Goal: Information Seeking & Learning: Compare options

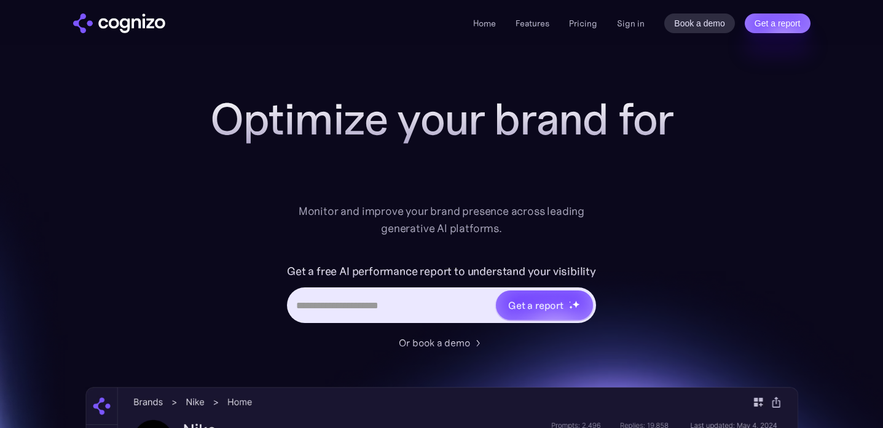
click at [645, 16] on div "Home Features Pricing Book a demo Get a report Sign in Book a demo Get a report" at bounding box center [641, 24] width 337 height 20
click at [634, 22] on link "Sign in" at bounding box center [631, 23] width 28 height 15
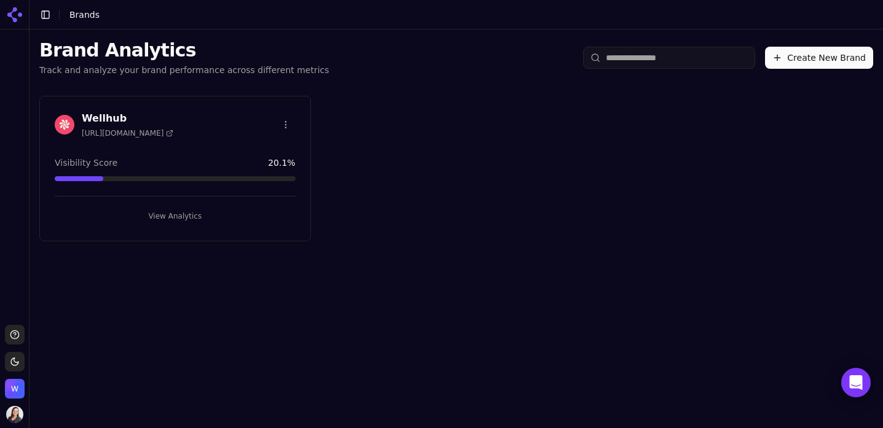
click at [186, 217] on button "View Analytics" at bounding box center [175, 216] width 241 height 20
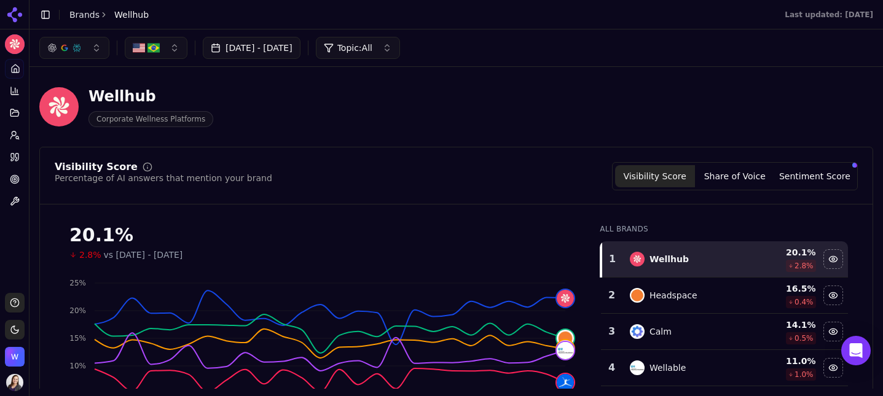
click at [372, 44] on span "Topic: All" at bounding box center [354, 48] width 35 height 12
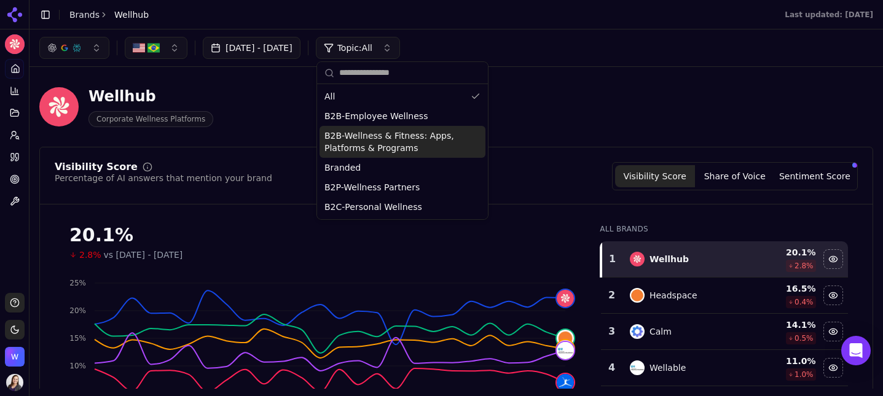
click at [398, 143] on span "B2B-Wellness & Fitness: Apps, Platforms & Programs" at bounding box center [394, 142] width 141 height 25
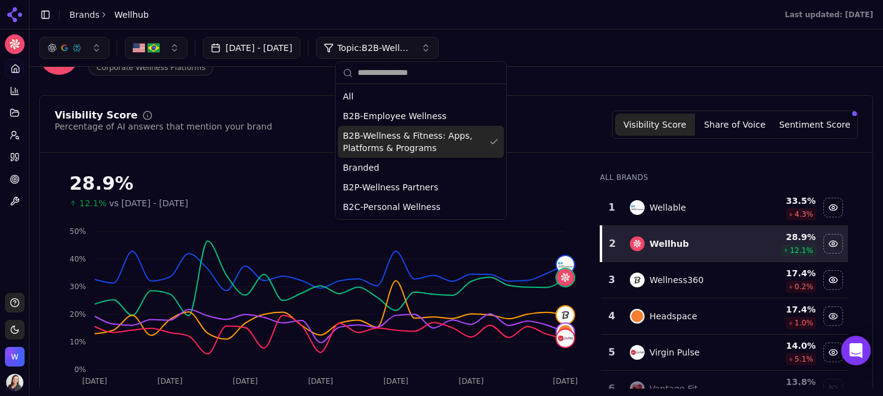
scroll to position [58, 0]
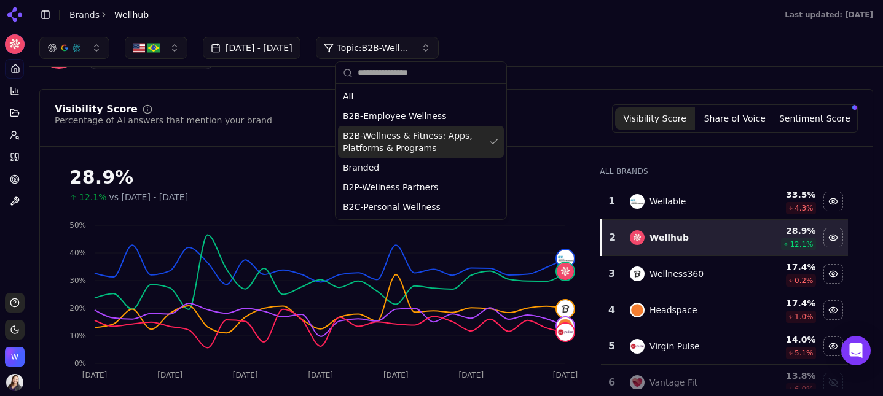
click at [565, 103] on div "Visibility Score Percentage of AI answers that mention your brand Visibility Sc…" at bounding box center [456, 281] width 834 height 385
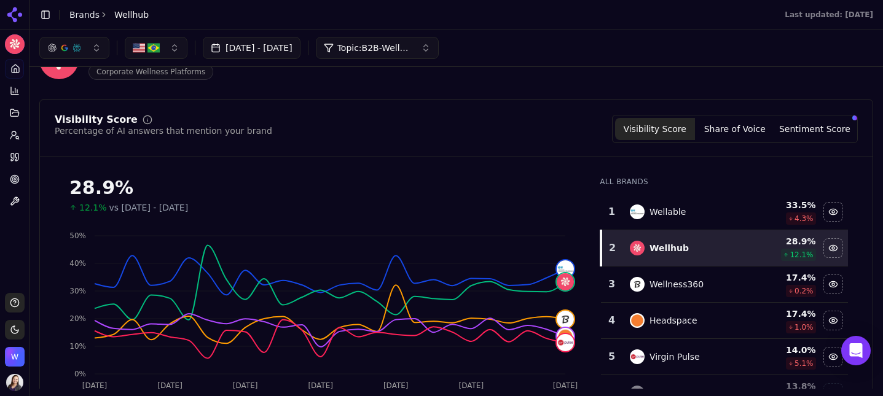
scroll to position [0, 0]
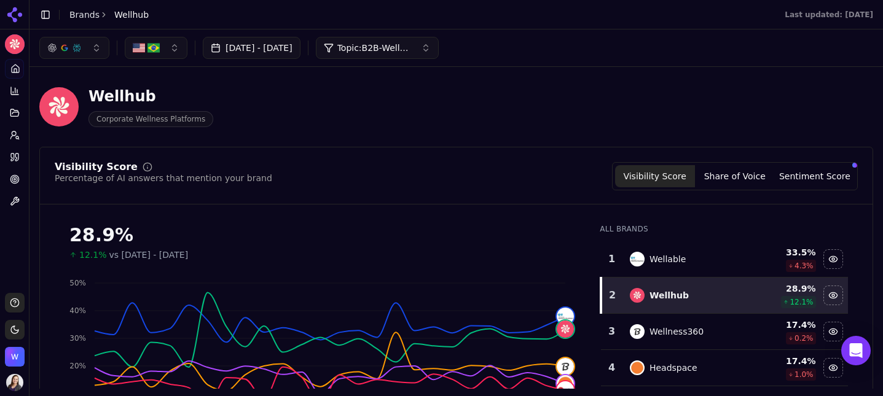
click at [411, 53] on span "Topic: B2B-Wellness & Fitness: Apps, Platforms & Programs" at bounding box center [374, 48] width 74 height 12
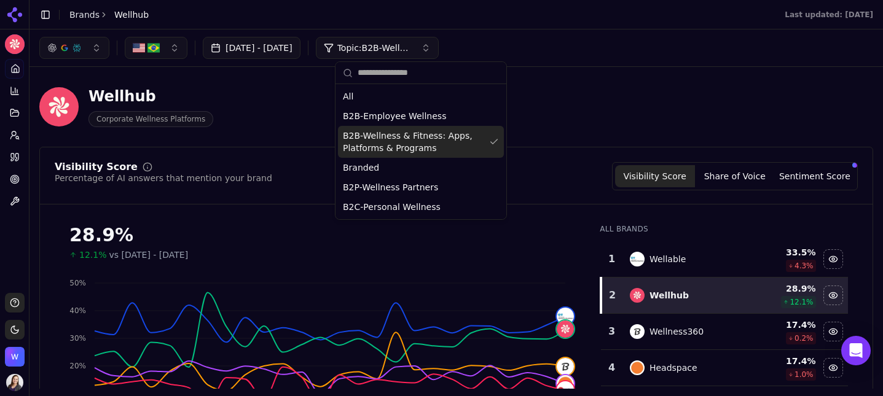
click at [280, 122] on div "Wellhub Corporate Wellness Platforms" at bounding box center [314, 107] width 551 height 41
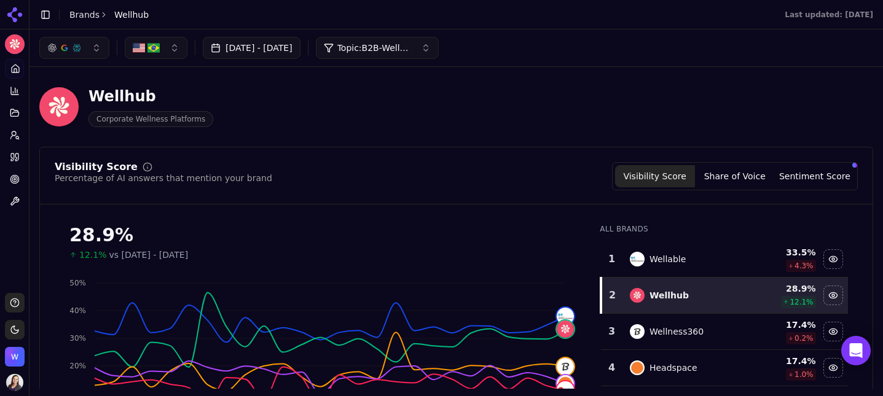
click at [399, 55] on button "Topic: B2B-Wellness & Fitness: Apps, Platforms & Programs" at bounding box center [377, 48] width 123 height 22
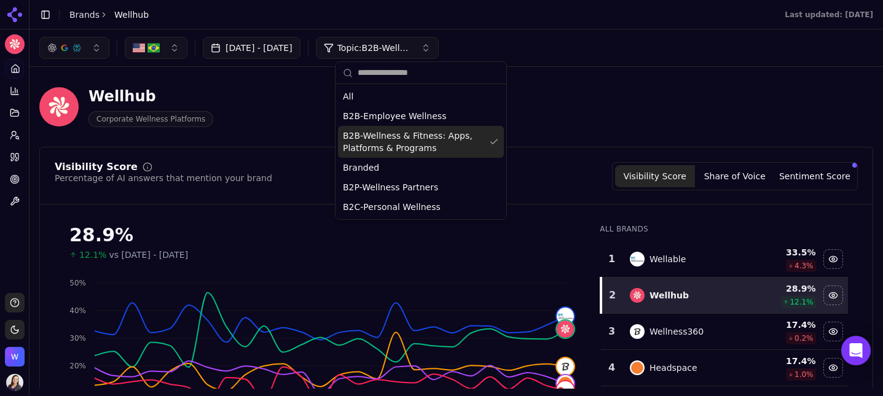
click at [584, 122] on div "Wellhub Corporate Wellness Platforms" at bounding box center [314, 107] width 551 height 41
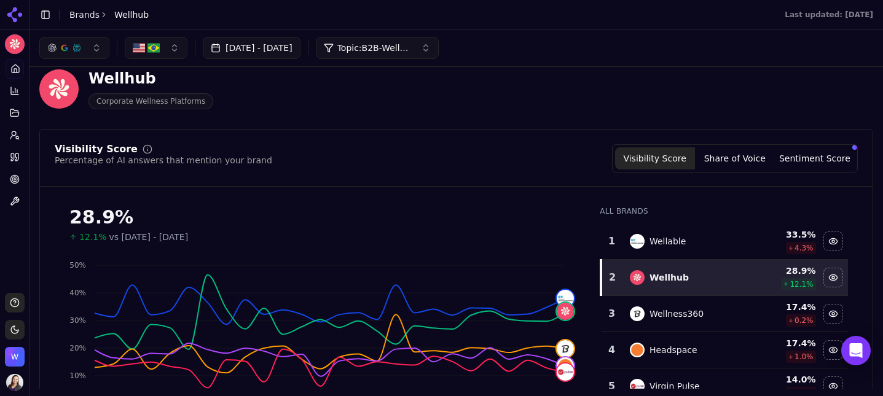
scroll to position [6, 0]
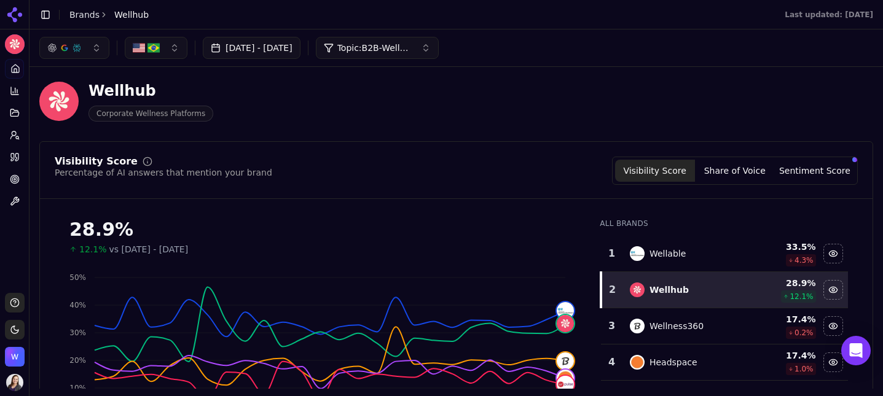
click at [411, 45] on span "Topic: B2B-Wellness & Fitness: Apps, Platforms & Programs" at bounding box center [374, 48] width 74 height 12
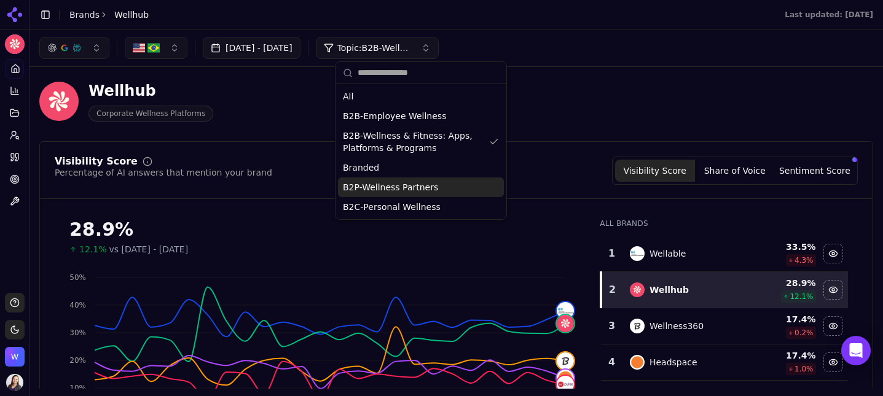
click at [457, 187] on div "B2P-Wellness Partners" at bounding box center [421, 188] width 166 height 20
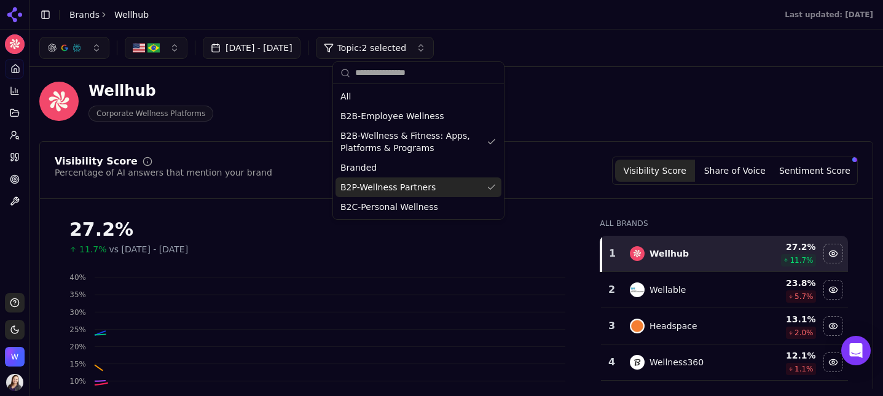
click at [457, 187] on div "B2P-Wellness Partners" at bounding box center [419, 188] width 166 height 20
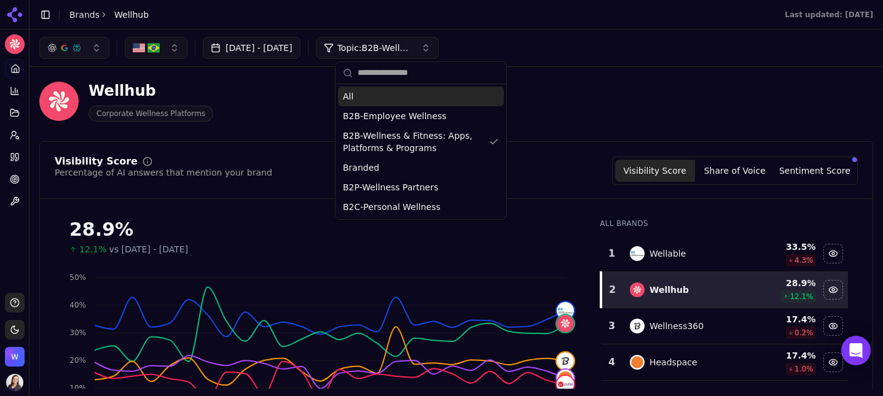
click at [409, 104] on div "All" at bounding box center [421, 97] width 166 height 20
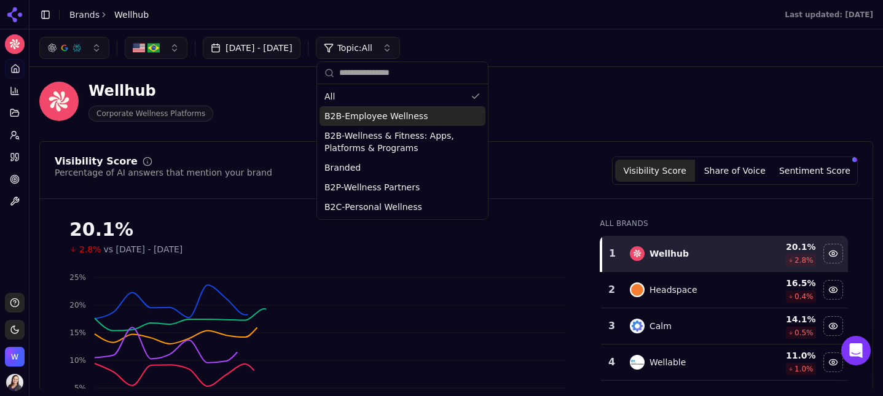
click at [410, 117] on span "B2B-Employee Wellness" at bounding box center [375, 116] width 103 height 12
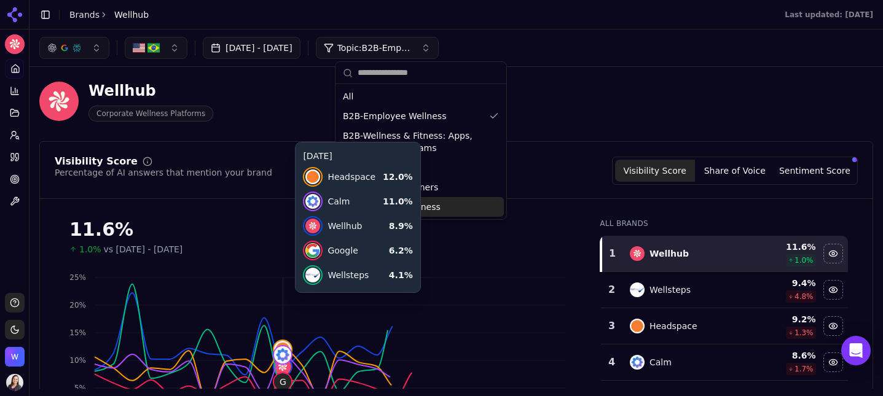
scroll to position [49, 0]
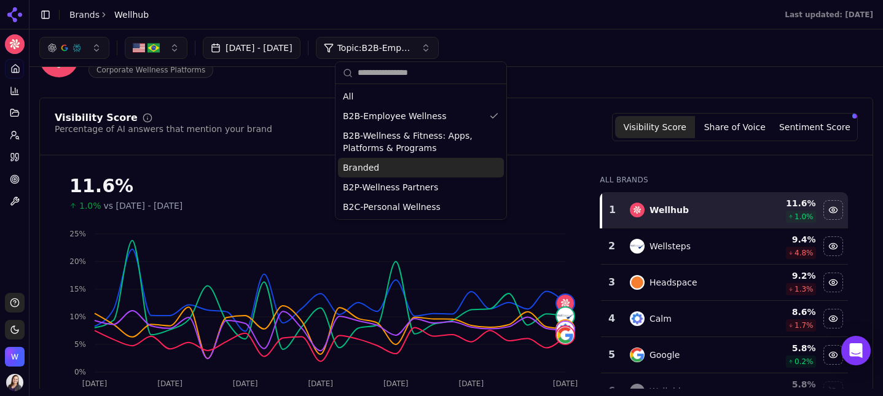
click at [455, 173] on div "Branded" at bounding box center [421, 168] width 166 height 20
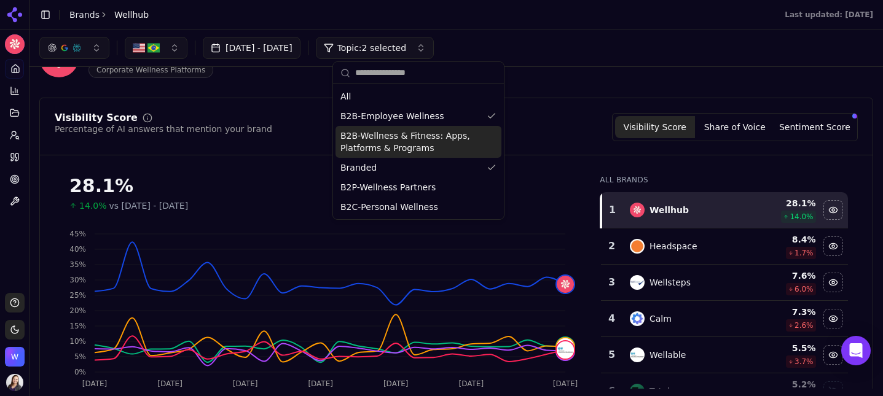
click at [442, 151] on span "B2B-Wellness & Fitness: Apps, Platforms & Programs" at bounding box center [410, 142] width 141 height 25
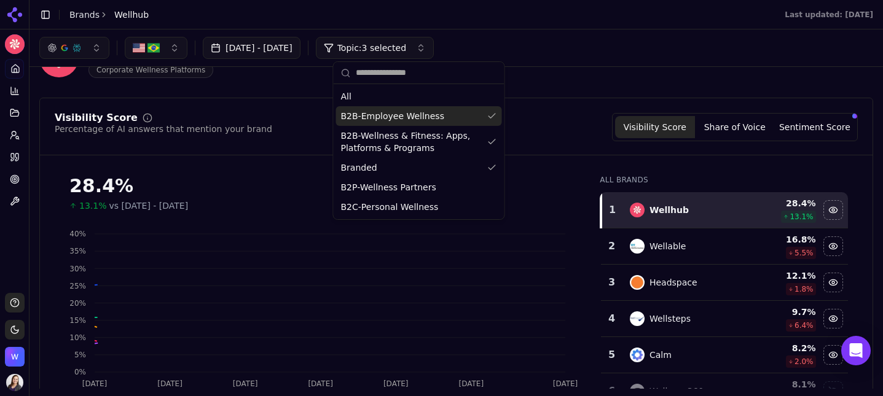
click at [441, 121] on div "B2B-Employee Wellness" at bounding box center [419, 116] width 166 height 20
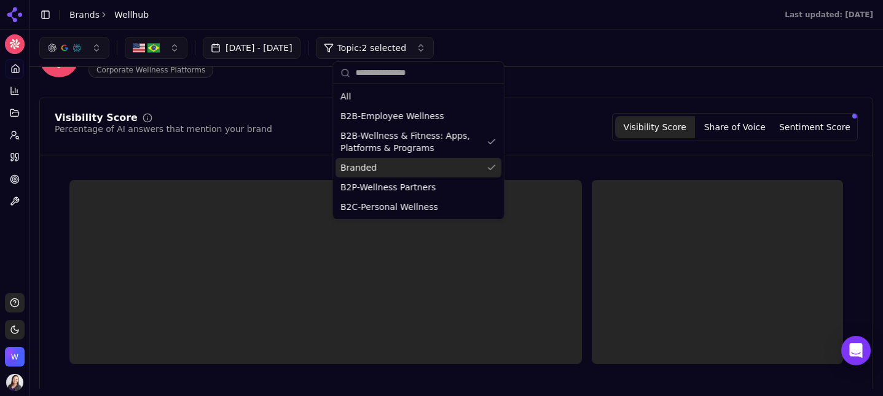
click at [438, 171] on div "Branded" at bounding box center [419, 168] width 166 height 20
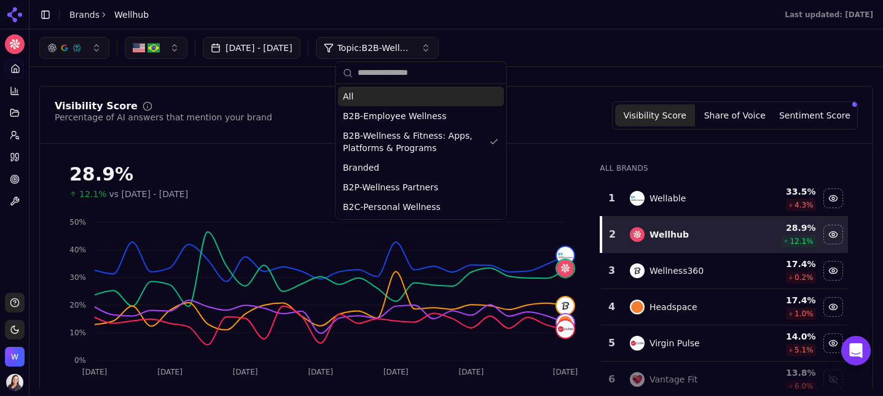
scroll to position [61, 0]
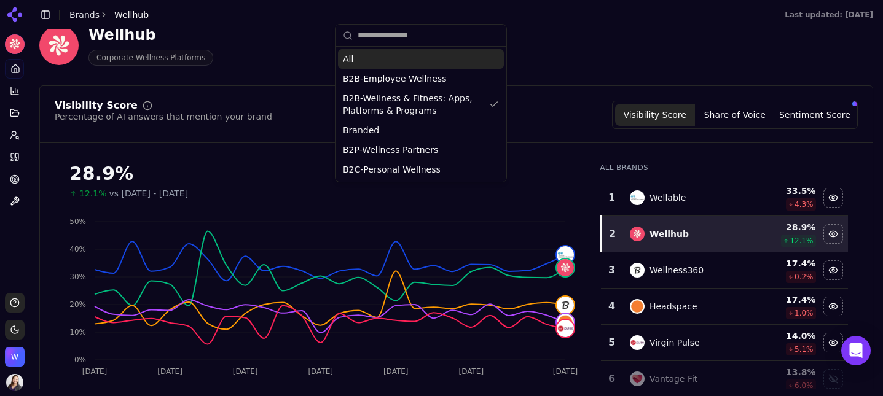
click at [602, 104] on div "Visibility Score Percentage of AI answers that mention your brand Visibility Sc…" at bounding box center [456, 115] width 803 height 28
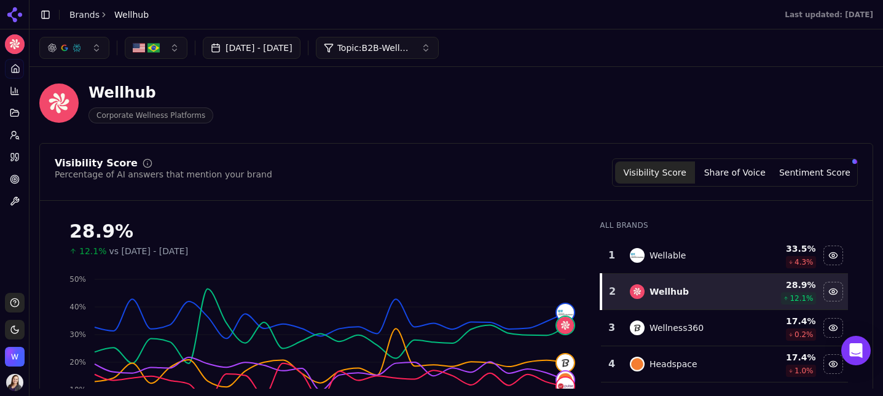
scroll to position [0, 0]
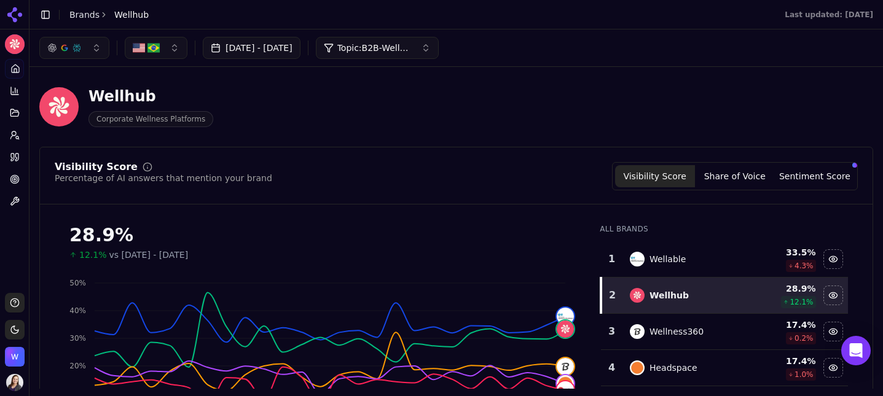
click at [149, 47] on img "button" at bounding box center [153, 48] width 12 height 12
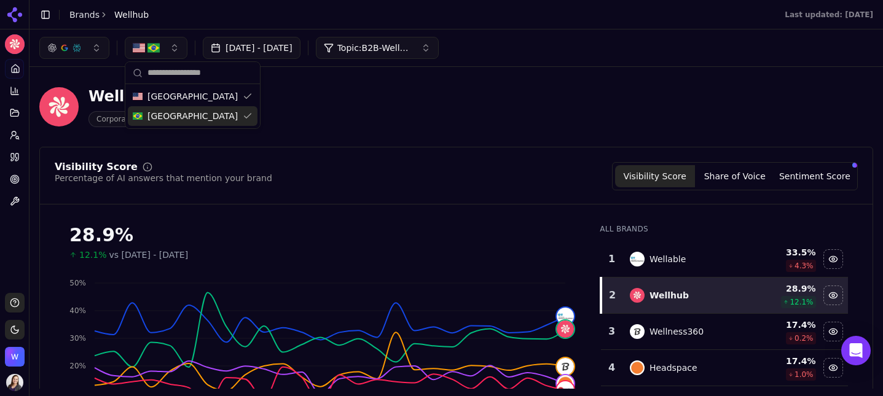
click at [170, 115] on div "[GEOGRAPHIC_DATA]" at bounding box center [193, 116] width 130 height 20
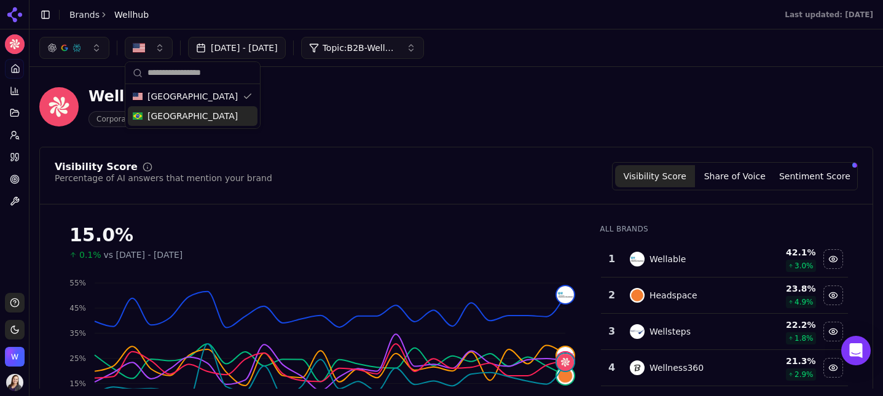
click at [168, 115] on span "[GEOGRAPHIC_DATA]" at bounding box center [192, 116] width 90 height 12
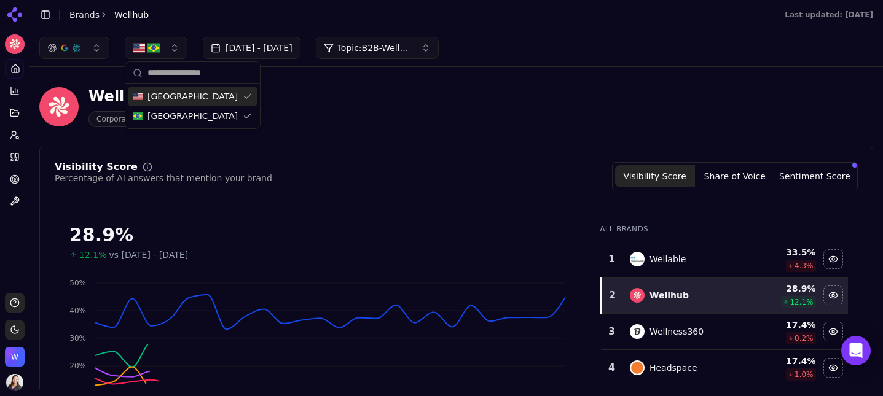
click at [166, 96] on span "[GEOGRAPHIC_DATA]" at bounding box center [192, 96] width 90 height 12
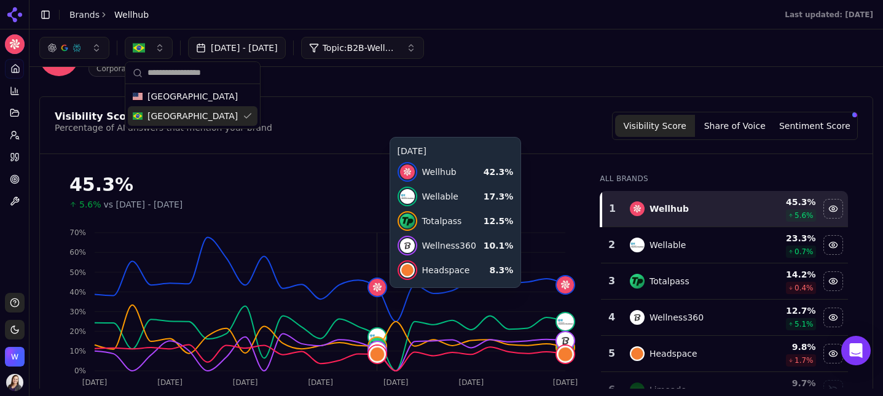
scroll to position [34, 0]
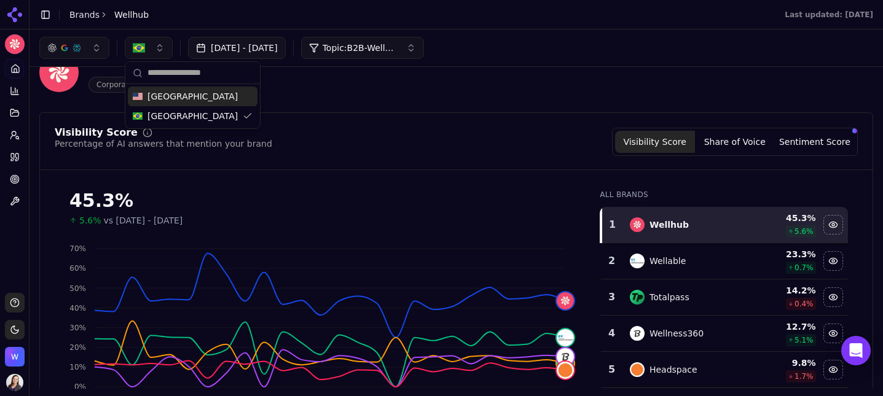
click at [164, 100] on span "[GEOGRAPHIC_DATA]" at bounding box center [192, 96] width 90 height 12
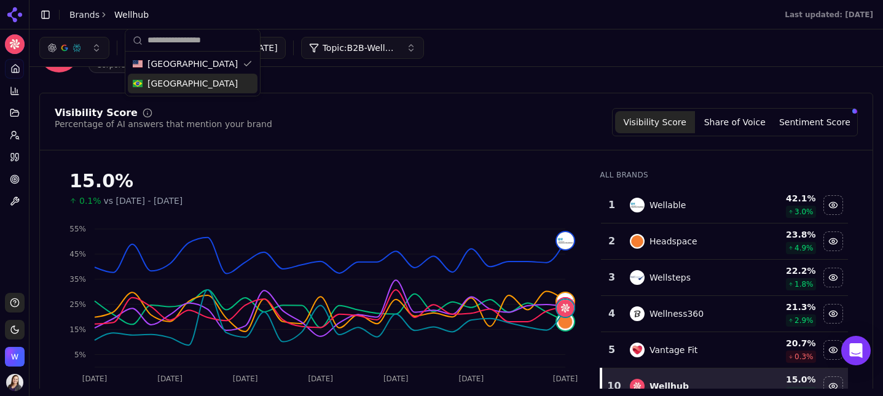
scroll to position [52, 0]
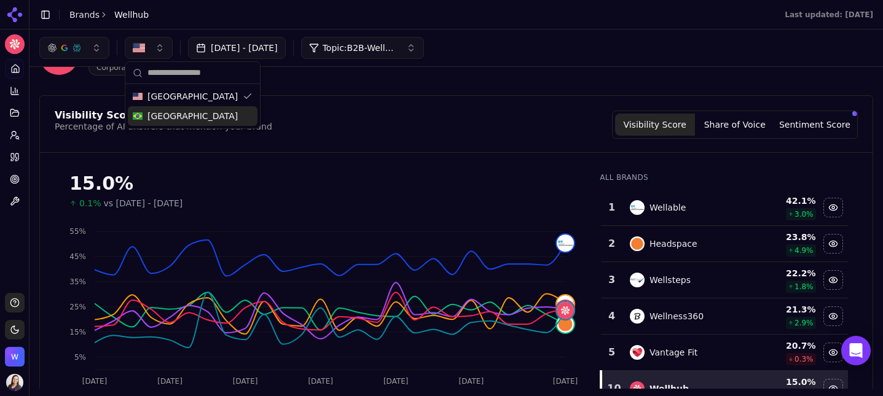
click at [208, 103] on div "[GEOGRAPHIC_DATA]" at bounding box center [193, 97] width 130 height 20
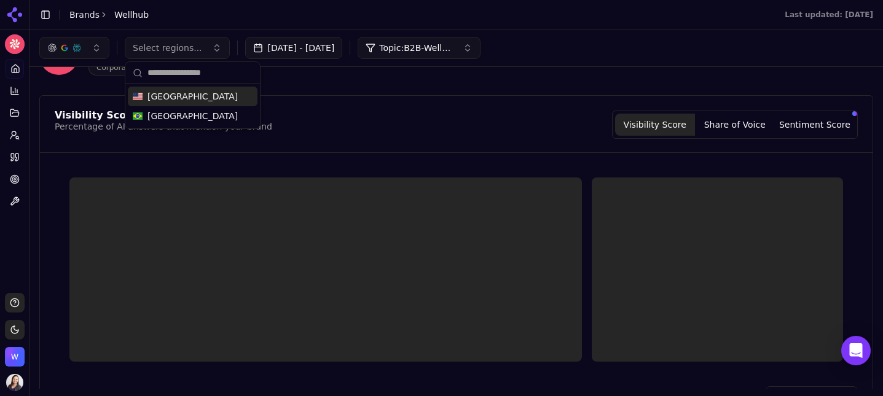
click at [309, 86] on header "Wellhub Corporate Wellness Platforms" at bounding box center [456, 60] width 834 height 70
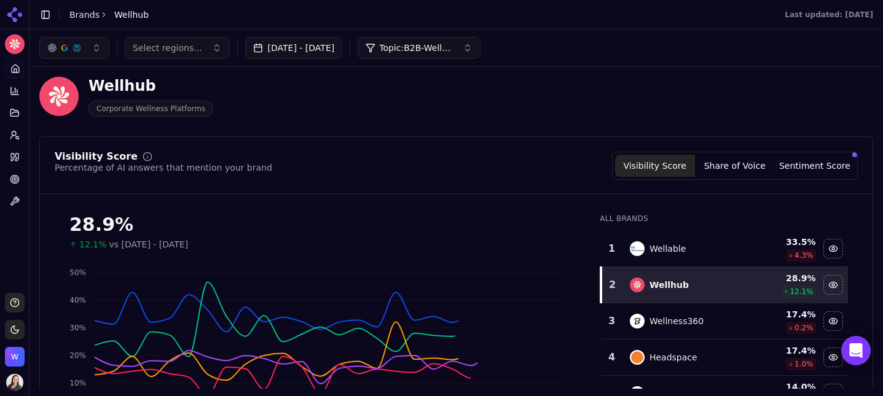
scroll to position [7, 0]
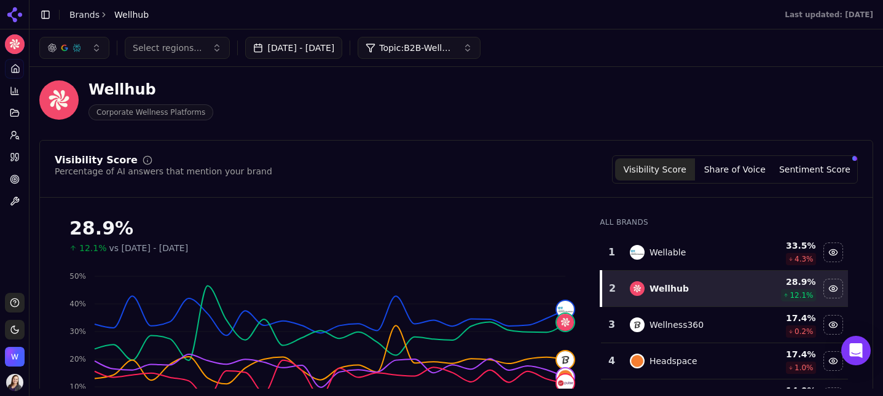
click at [68, 57] on button "button" at bounding box center [74, 48] width 70 height 22
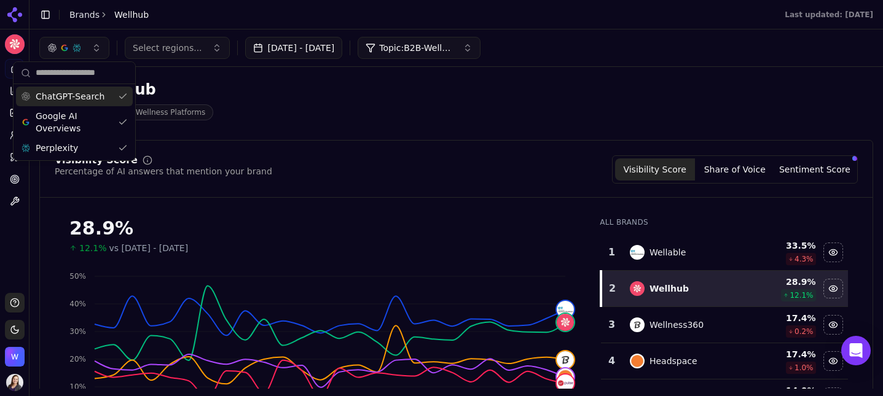
click at [267, 94] on div "Wellhub Corporate Wellness Platforms" at bounding box center [314, 100] width 551 height 41
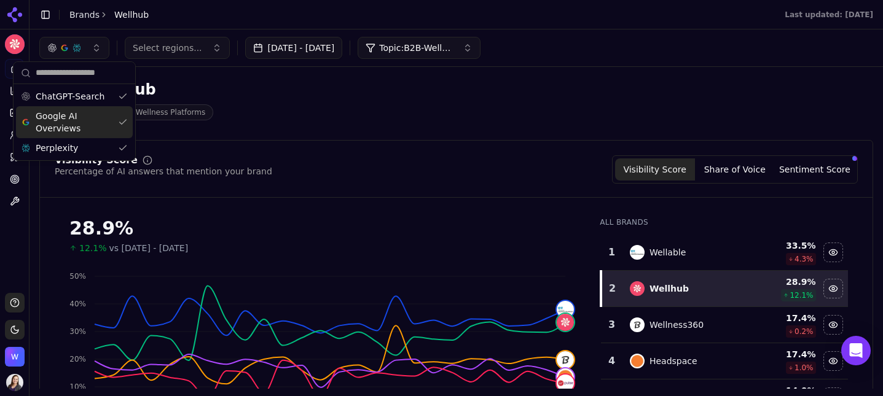
click at [82, 122] on span "Google AI Overviews" at bounding box center [74, 122] width 77 height 25
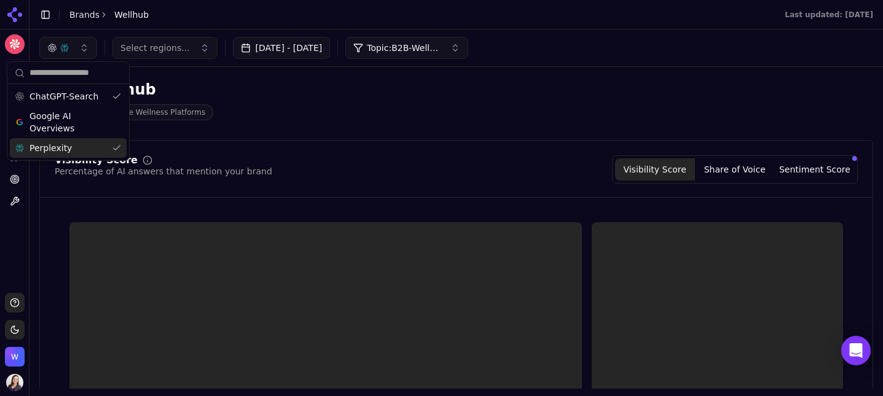
click at [83, 144] on div "Perplexity" at bounding box center [68, 148] width 117 height 20
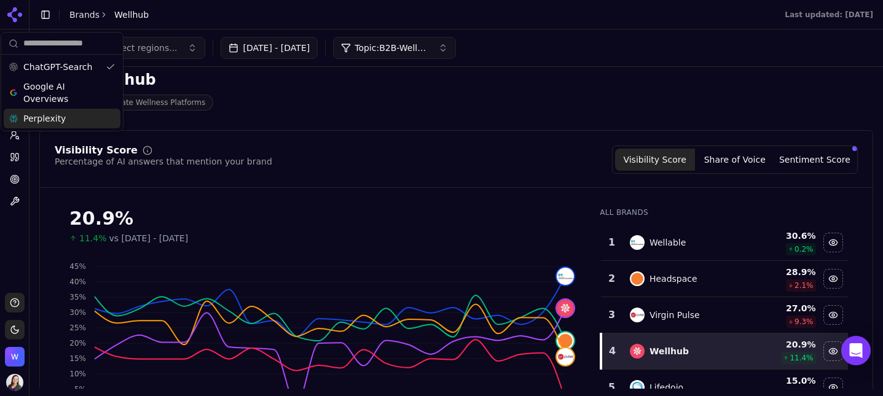
scroll to position [0, 0]
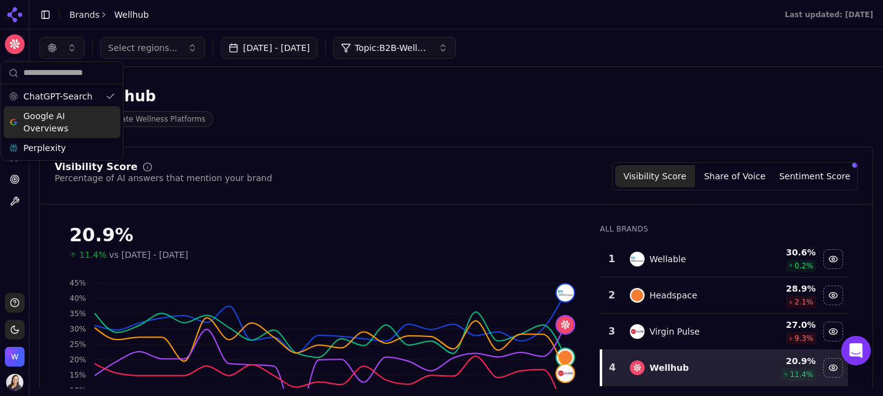
click at [82, 126] on span "Google AI Overviews" at bounding box center [61, 122] width 77 height 25
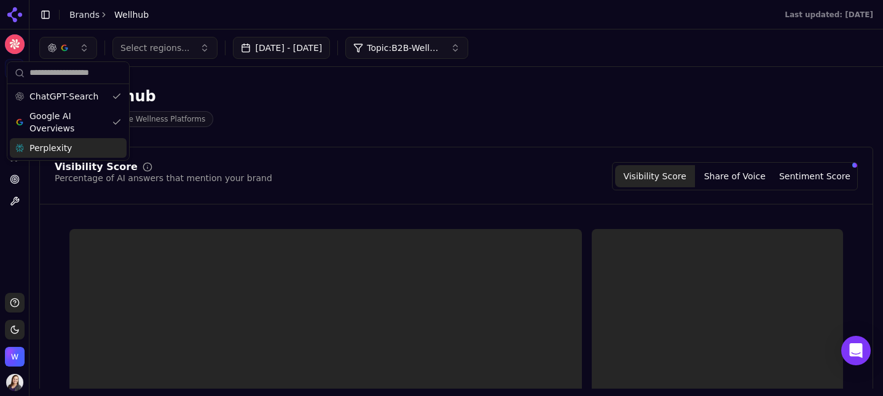
click at [73, 144] on div "Perplexity" at bounding box center [68, 148] width 117 height 20
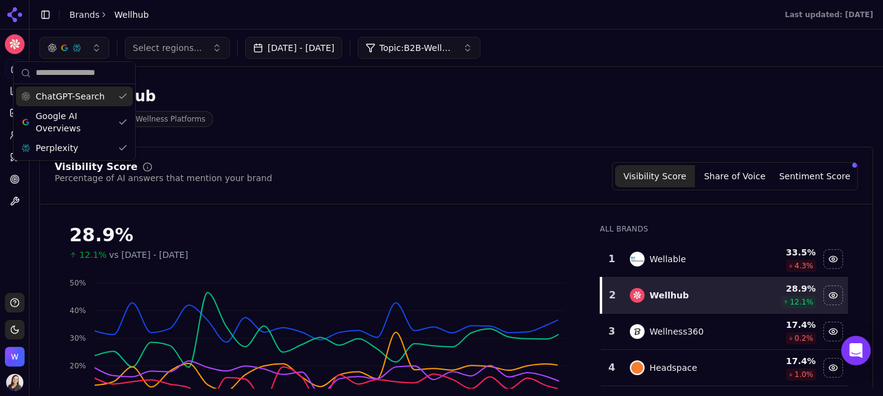
click at [77, 96] on span "ChatGPT-Search" at bounding box center [70, 96] width 69 height 12
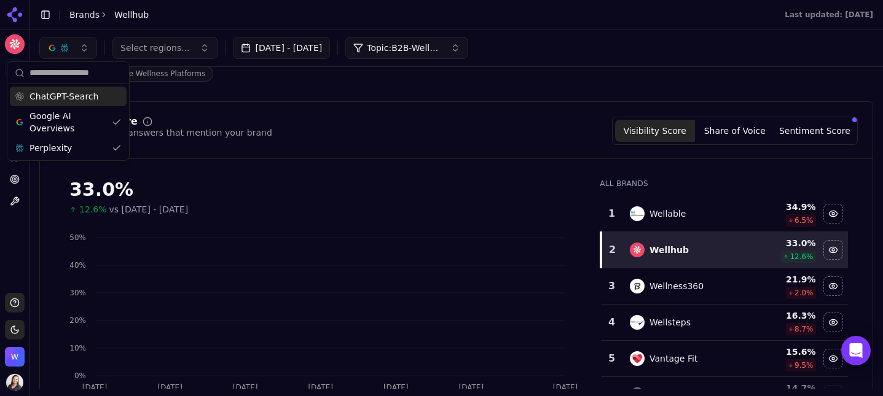
scroll to position [47, 0]
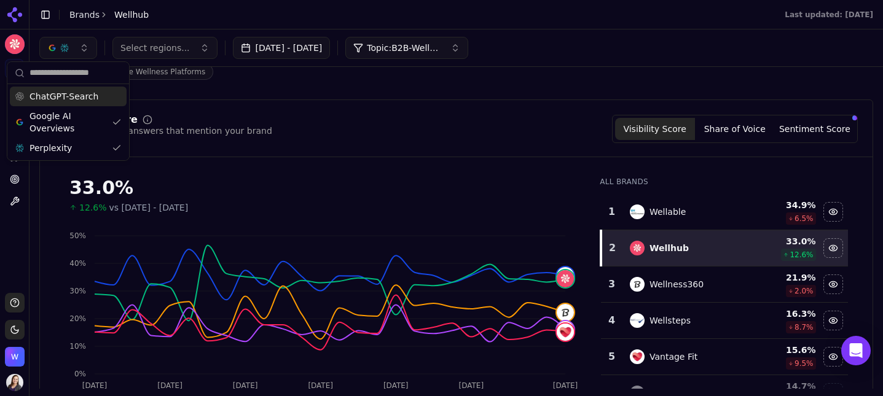
click at [73, 96] on span "ChatGPT-Search" at bounding box center [63, 96] width 69 height 12
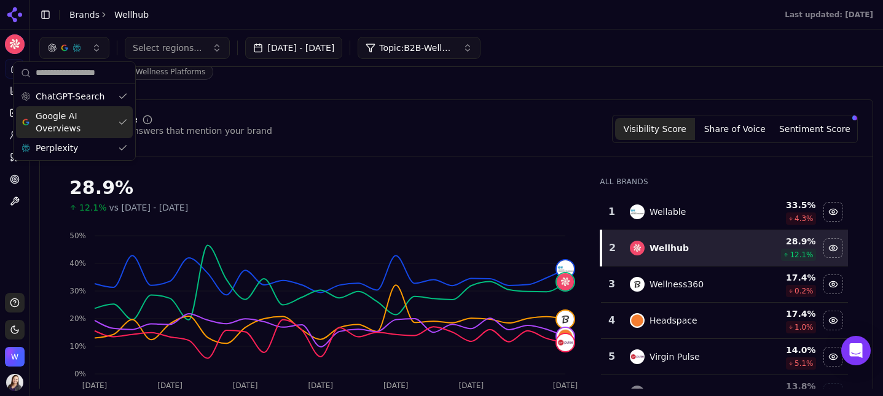
click at [206, 102] on div "Visibility Score Percentage of AI answers that mention your brand Visibility Sc…" at bounding box center [456, 292] width 834 height 385
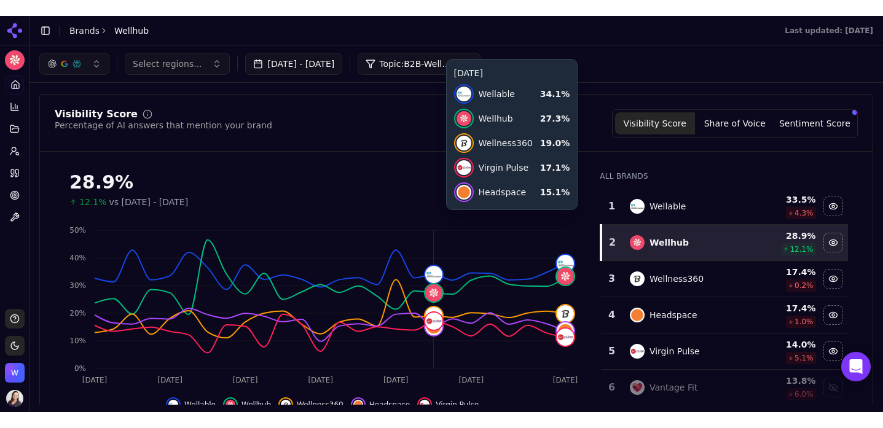
scroll to position [66, 0]
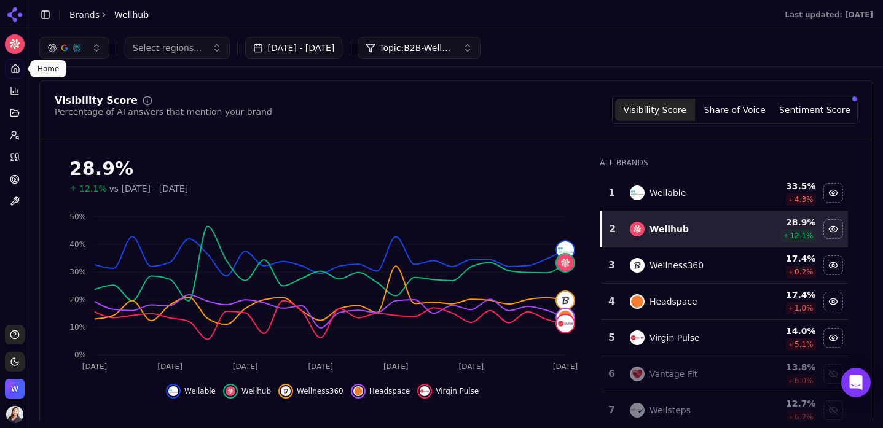
click at [15, 68] on icon at bounding box center [15, 69] width 10 height 10
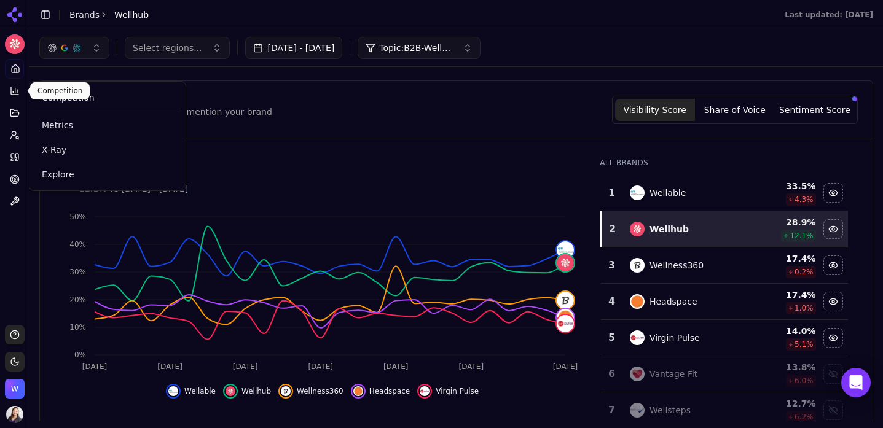
click at [12, 89] on icon at bounding box center [15, 91] width 10 height 10
click at [66, 98] on span "Competition" at bounding box center [68, 98] width 53 height 12
click at [59, 122] on span "Metrics" at bounding box center [108, 125] width 132 height 12
